Goal: Information Seeking & Learning: Compare options

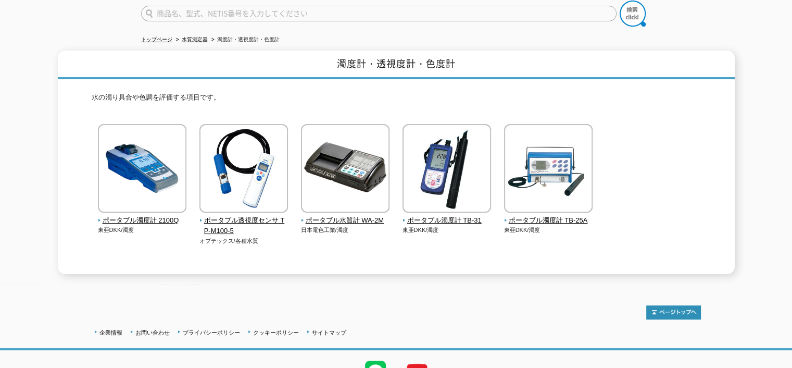
scroll to position [104, 0]
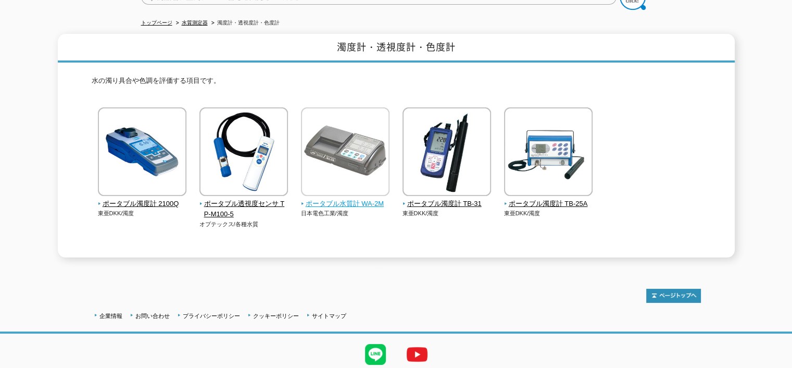
click at [358, 198] on span "ポータブル水質計 WA-2M" at bounding box center [345, 203] width 89 height 11
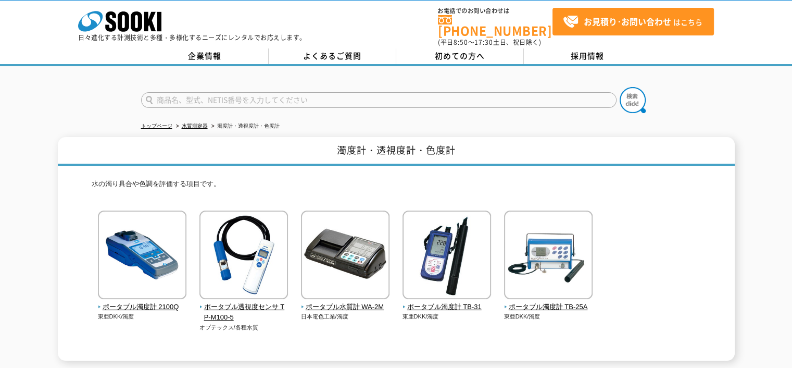
scroll to position [0, 0]
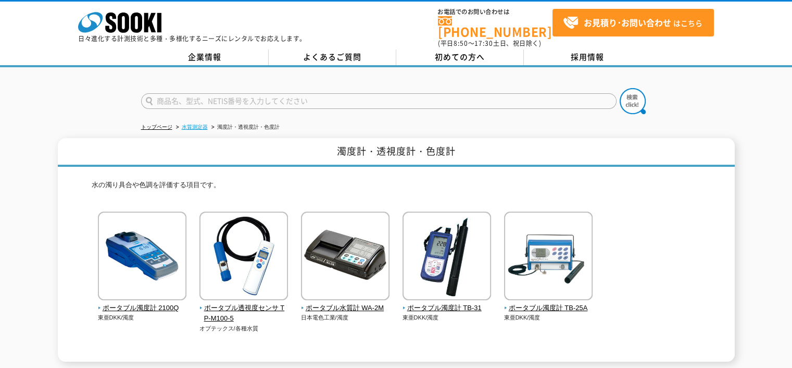
click at [189, 124] on link "水質測定器" at bounding box center [195, 127] width 26 height 6
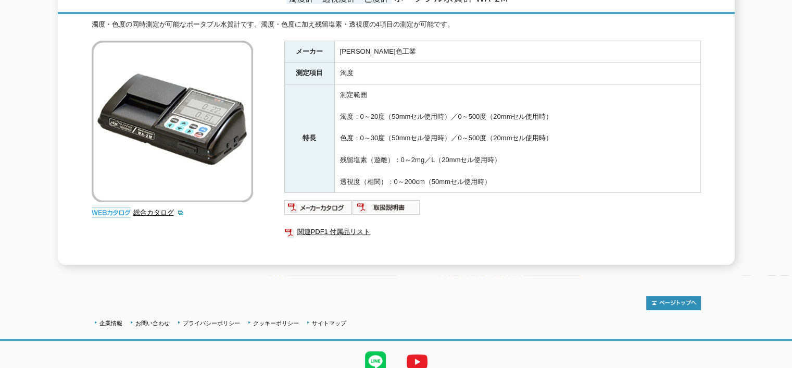
scroll to position [156, 0]
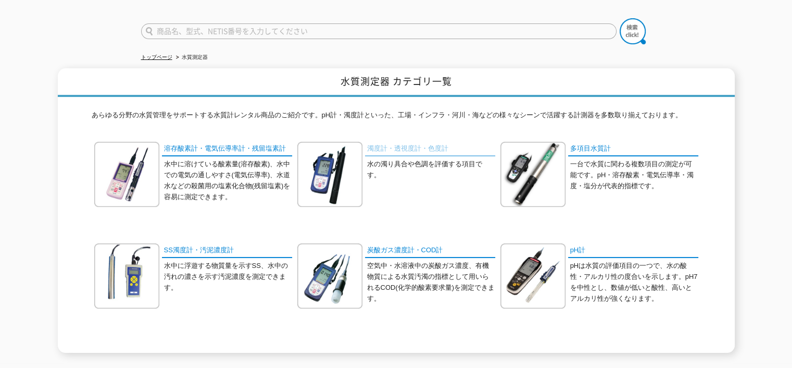
scroll to position [104, 0]
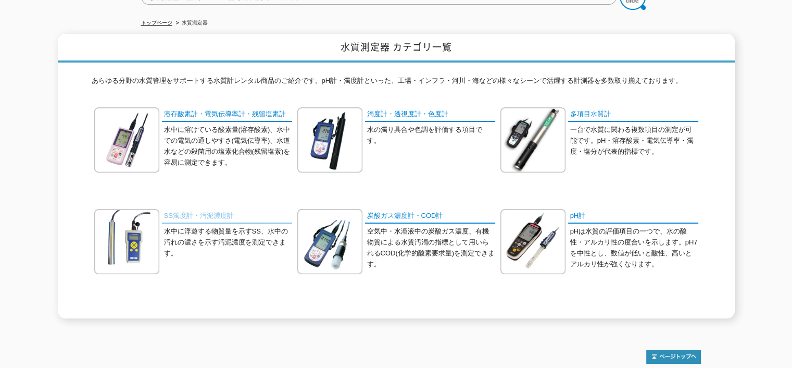
click at [222, 210] on link "SS濁度計・汚泥濃度計" at bounding box center [227, 216] width 130 height 15
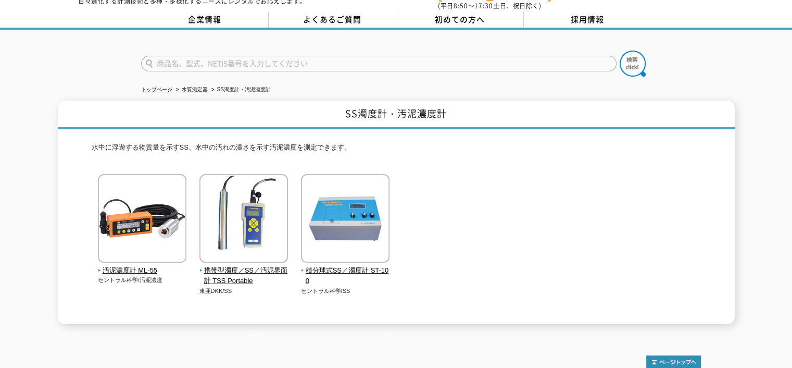
scroll to position [52, 0]
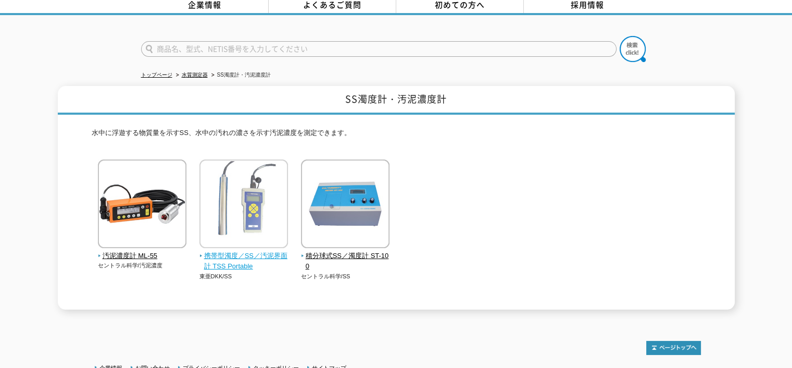
click at [268, 250] on span "携帯型濁度／SS／汚泥界面計 TSS Portable" at bounding box center [243, 261] width 89 height 22
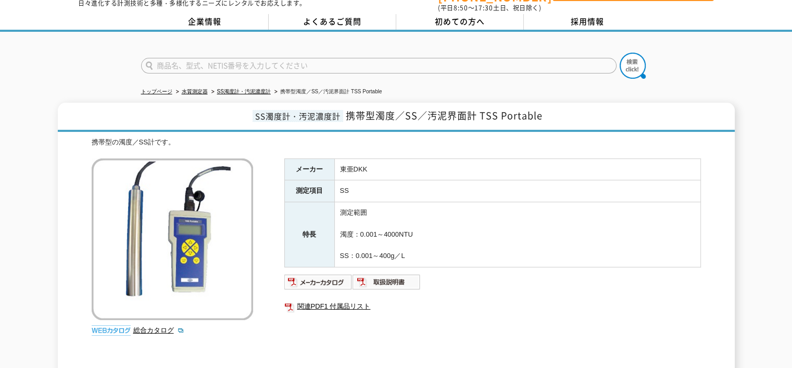
scroll to position [52, 0]
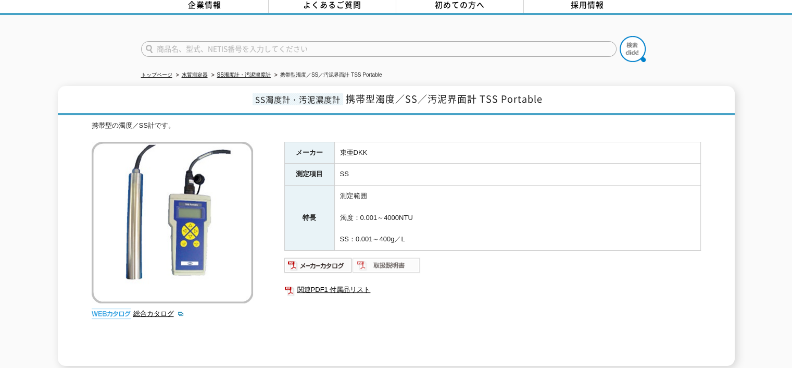
click at [399, 260] on img at bounding box center [386, 265] width 68 height 17
click at [325, 260] on img at bounding box center [318, 265] width 68 height 17
